Goal: Navigation & Orientation: Find specific page/section

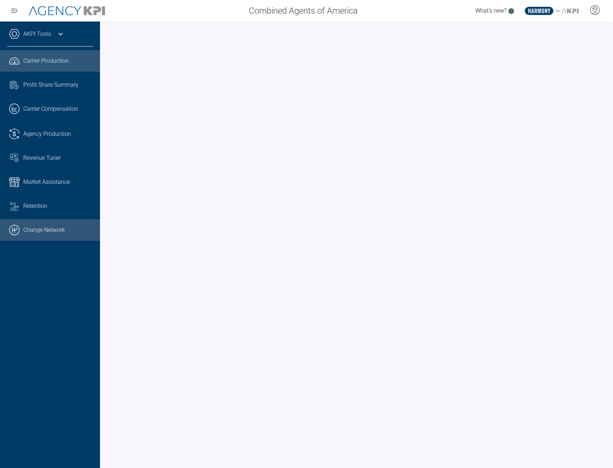
click at [46, 234] on link ".cls-1{fill:none;stroke:#000;stroke-linecap:round;stroke-linejoin:round;stroke-…" at bounding box center [50, 230] width 100 height 22
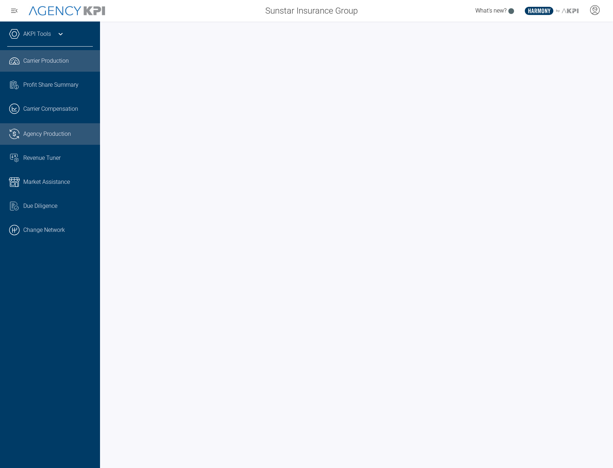
click at [54, 128] on link ".cls-1{fill:none;stroke:#221f20;stroke-linecap:round;stroke-linejoin:round;stro…" at bounding box center [50, 134] width 100 height 22
click at [599, 11] on icon at bounding box center [594, 9] width 9 height 9
click at [558, 49] on li "Log Out" at bounding box center [566, 50] width 77 height 15
click at [49, 138] on span "Agency Production" at bounding box center [47, 134] width 48 height 9
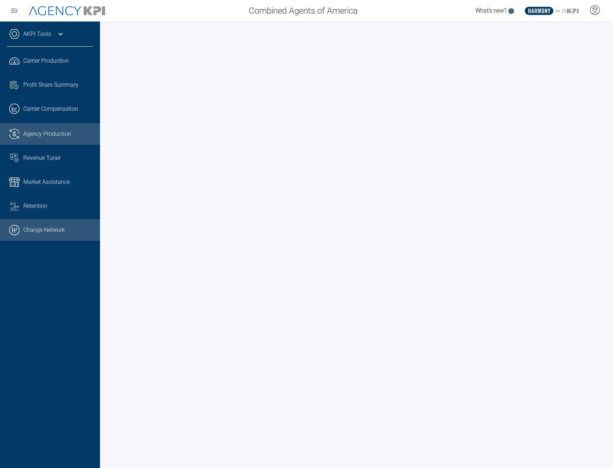
click at [45, 234] on link ".cls-1{fill:none;stroke:#000;stroke-linecap:round;stroke-linejoin:round;stroke-…" at bounding box center [50, 230] width 100 height 22
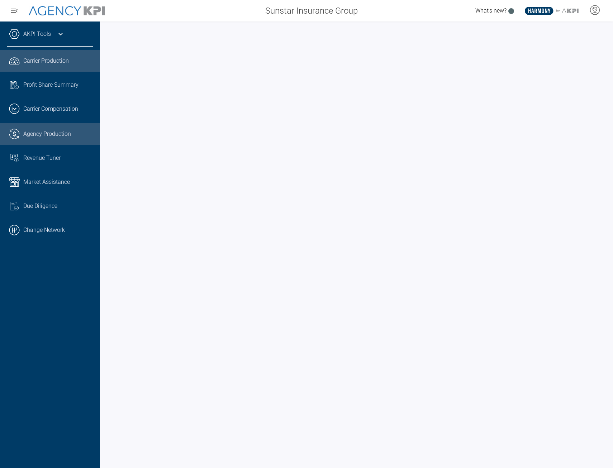
click at [52, 134] on span "Agency Production" at bounding box center [47, 134] width 48 height 9
click at [32, 41] on div "AKPI Tools" at bounding box center [50, 38] width 86 height 18
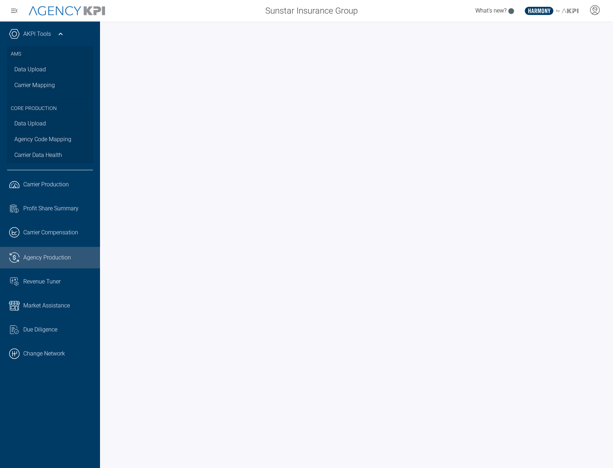
click at [38, 39] on div "AKPI Tools" at bounding box center [50, 38] width 86 height 18
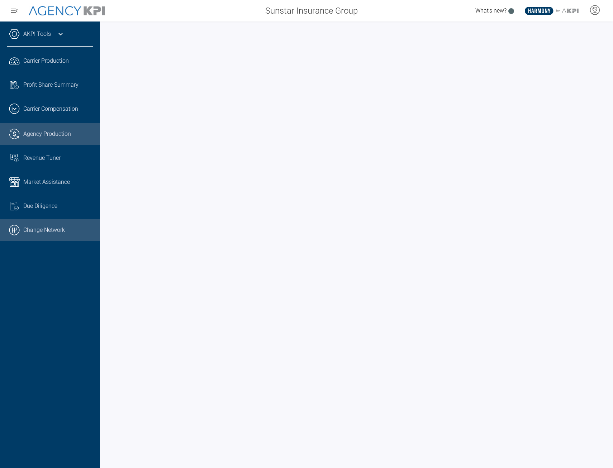
click at [41, 232] on link ".cls-1{fill:none;stroke:#000;stroke-linecap:round;stroke-linejoin:round;stroke-…" at bounding box center [50, 230] width 100 height 22
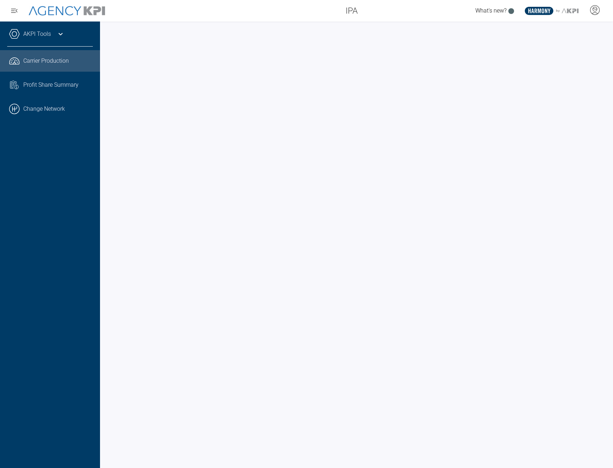
click at [35, 35] on link "AKPI Tools" at bounding box center [37, 34] width 28 height 9
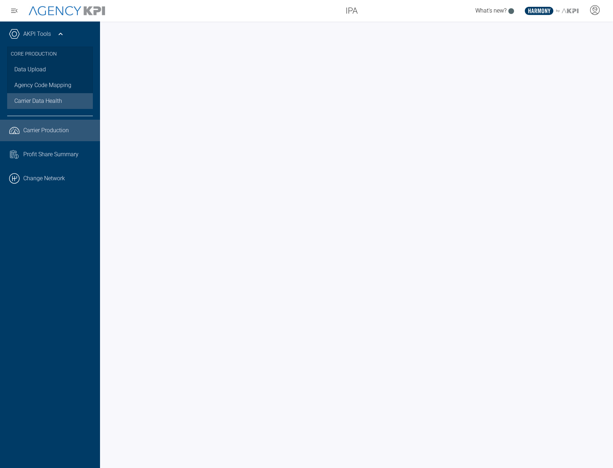
click at [43, 101] on span "Carrier Data Health" at bounding box center [38, 101] width 48 height 9
click at [49, 133] on span "Carrier Production" at bounding box center [46, 130] width 46 height 9
click at [39, 133] on span "Carrier Production" at bounding box center [46, 130] width 46 height 9
click at [62, 38] on icon at bounding box center [60, 34] width 9 height 9
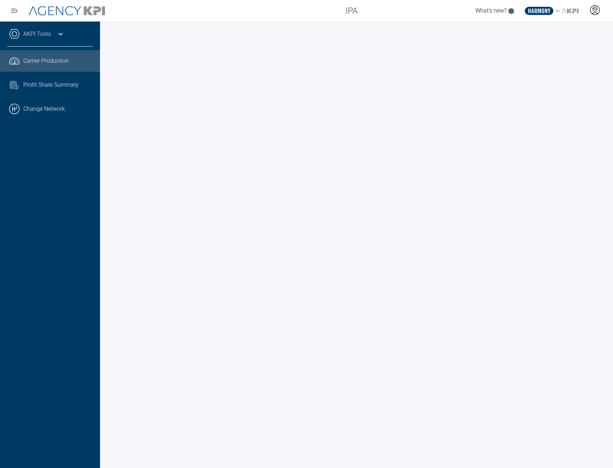
click at [595, 13] on icon at bounding box center [594, 10] width 11 height 11
click at [575, 27] on span "Admin Portal" at bounding box center [560, 30] width 31 height 6
click at [597, 9] on icon at bounding box center [595, 8] width 4 height 1
click at [599, 15] on icon at bounding box center [594, 10] width 11 height 11
click at [597, 8] on icon at bounding box center [594, 10] width 11 height 11
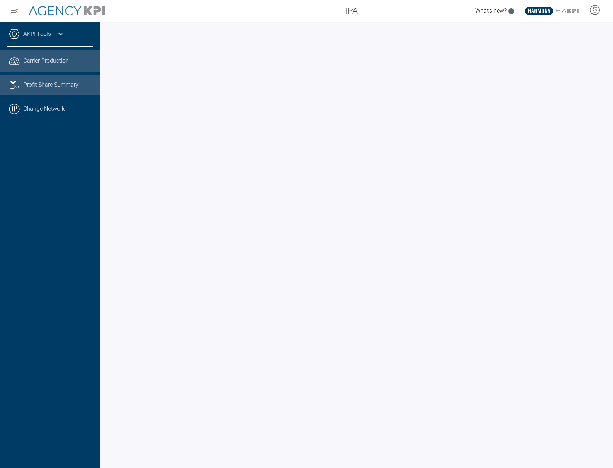
click at [41, 89] on link "Task List Cash Streamline Icon: https://streamlinehq.com Profit Share Summary" at bounding box center [50, 84] width 100 height 19
click at [65, 58] on span "Carrier Production" at bounding box center [46, 61] width 46 height 9
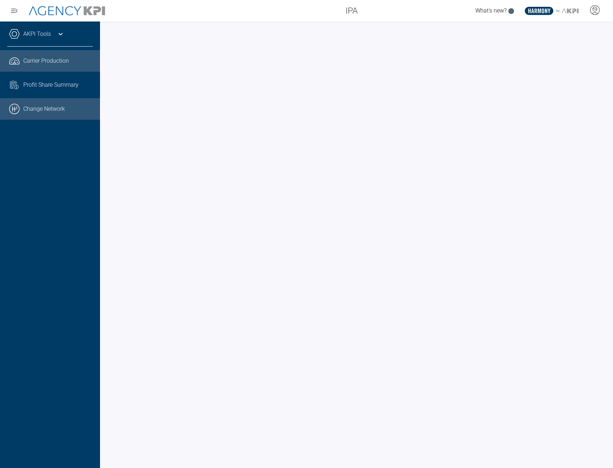
click at [64, 105] on link ".cls-1{fill:none;stroke:#000;stroke-linecap:round;stroke-linejoin:round;stroke-…" at bounding box center [50, 109] width 100 height 22
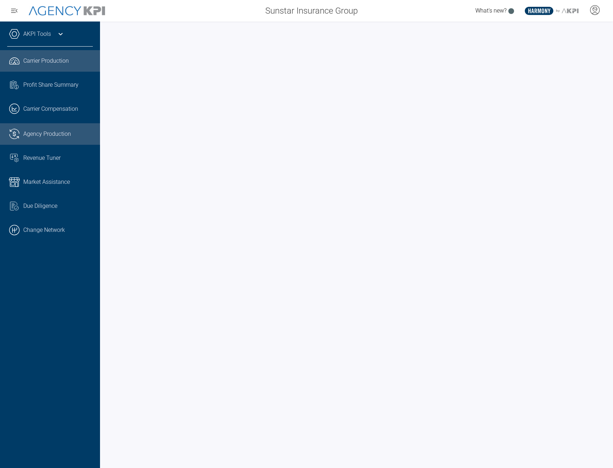
click at [34, 135] on span "Agency Production" at bounding box center [47, 134] width 48 height 9
click at [29, 140] on link ".cls-1{fill:none;stroke:#221f20;stroke-linecap:round;stroke-linejoin:round;stro…" at bounding box center [50, 134] width 100 height 22
